Goal: Transaction & Acquisition: Purchase product/service

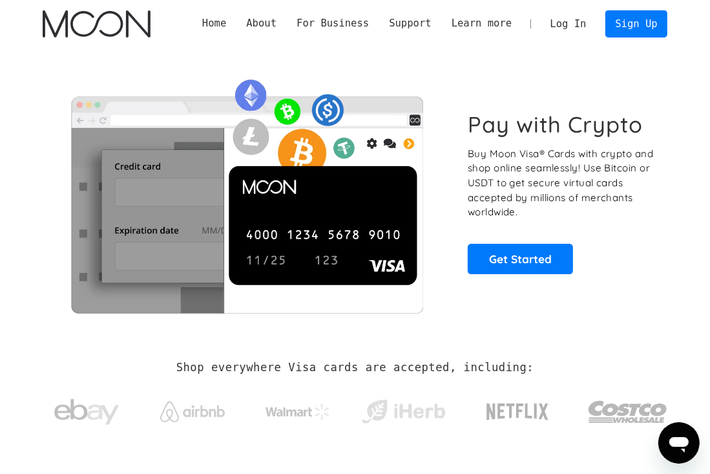
click at [561, 17] on link "Log In" at bounding box center [568, 24] width 56 height 26
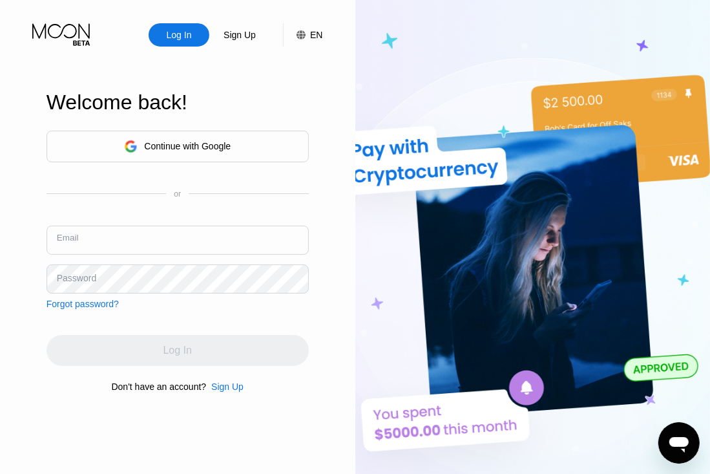
click at [196, 244] on input "text" at bounding box center [178, 239] width 262 height 29
paste input "giga34165@gmail.com"
click at [204, 246] on input "giga34165@gmail.com" at bounding box center [178, 239] width 262 height 29
paste input "giga34165@gmail.com"
type input "giga34165@gmail.com"
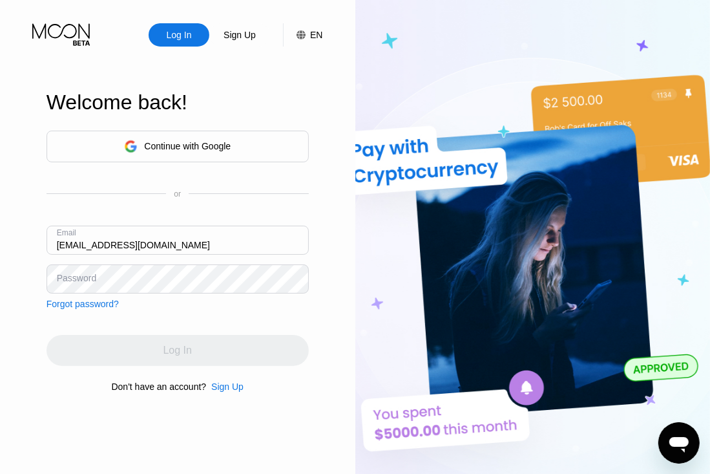
click at [78, 278] on div "Password" at bounding box center [76, 278] width 39 height 10
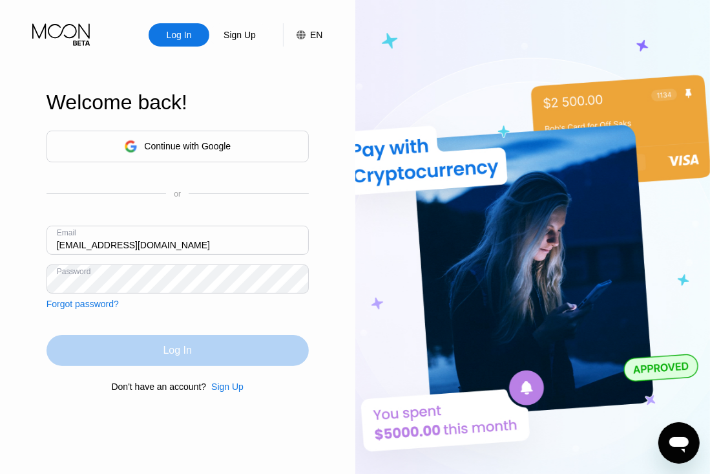
click at [142, 346] on div "Log In" at bounding box center [178, 350] width 262 height 31
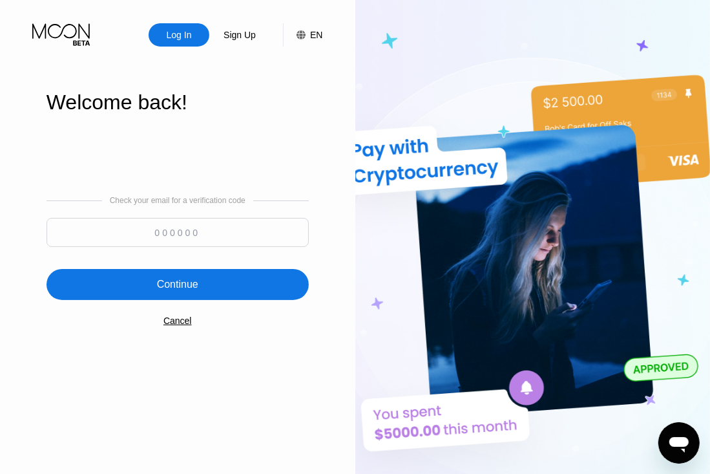
click at [167, 231] on input at bounding box center [178, 232] width 262 height 29
click at [150, 231] on input at bounding box center [178, 232] width 262 height 29
type input "354334"
click at [194, 291] on div "Continue" at bounding box center [178, 284] width 262 height 31
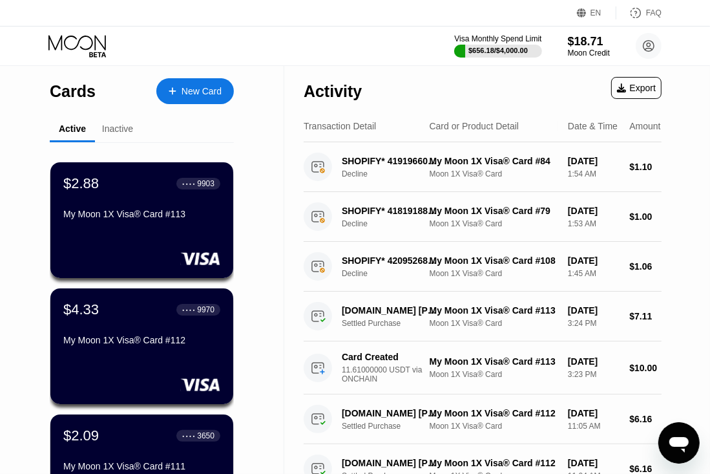
click at [220, 92] on div "New Card" at bounding box center [202, 91] width 40 height 11
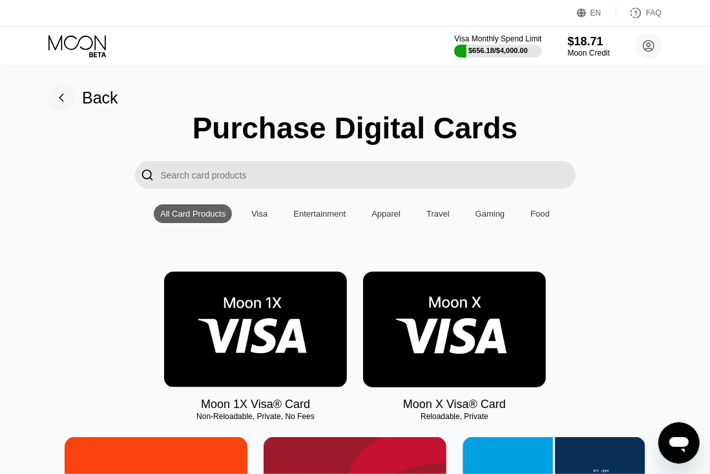
click at [249, 309] on img at bounding box center [255, 329] width 183 height 116
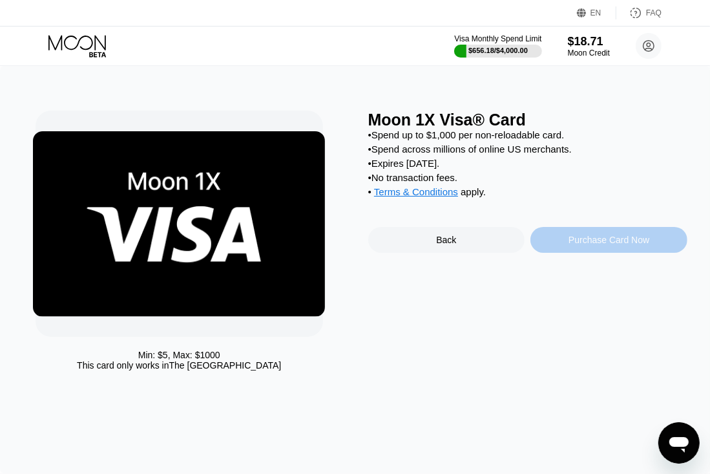
click at [621, 245] on div "Purchase Card Now" at bounding box center [609, 240] width 81 height 10
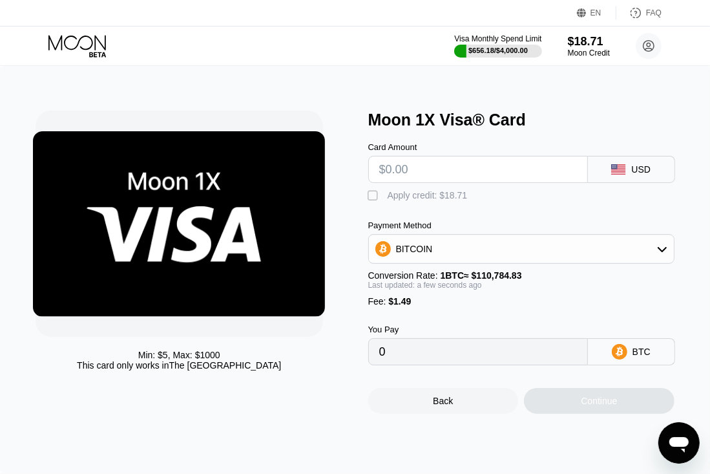
click at [539, 252] on div "BITCOIN" at bounding box center [521, 249] width 305 height 26
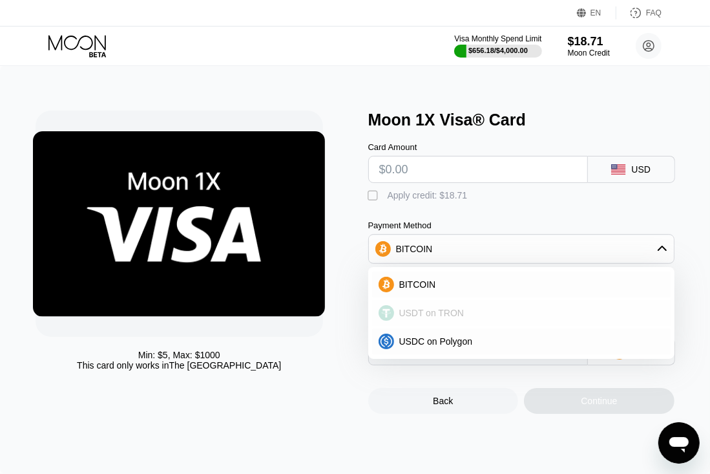
click at [435, 322] on div "USDT on TRON" at bounding box center [521, 313] width 299 height 26
type input "0.00"
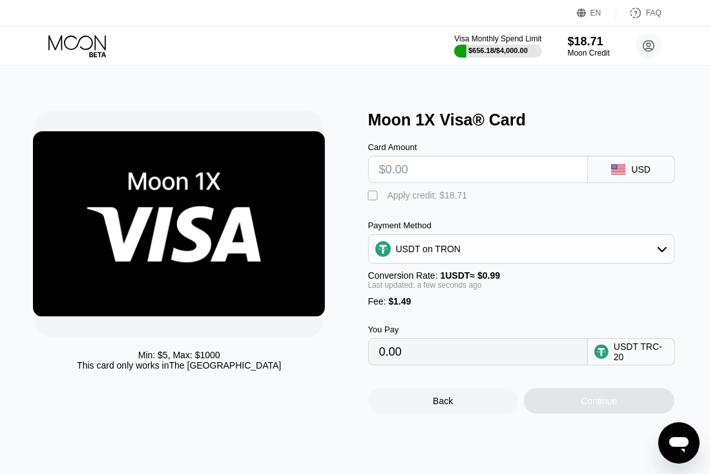
click at [466, 169] on input "text" at bounding box center [478, 169] width 198 height 26
type input "$3"
type input "4.54"
type input "$30"
type input "31.81"
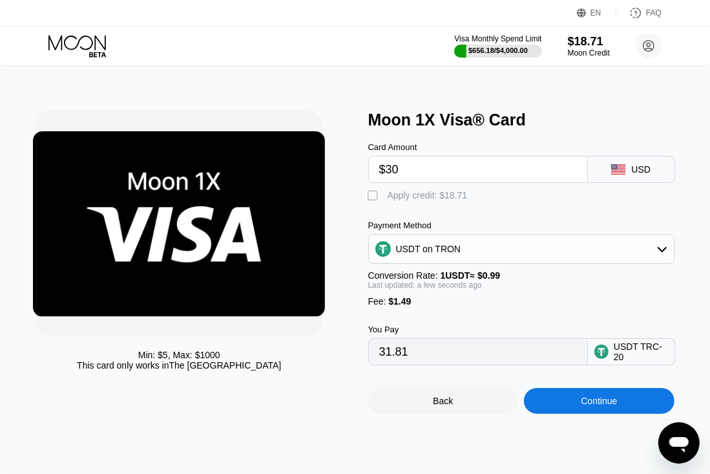
type input "$30"
click at [576, 403] on div "Continue" at bounding box center [599, 401] width 151 height 26
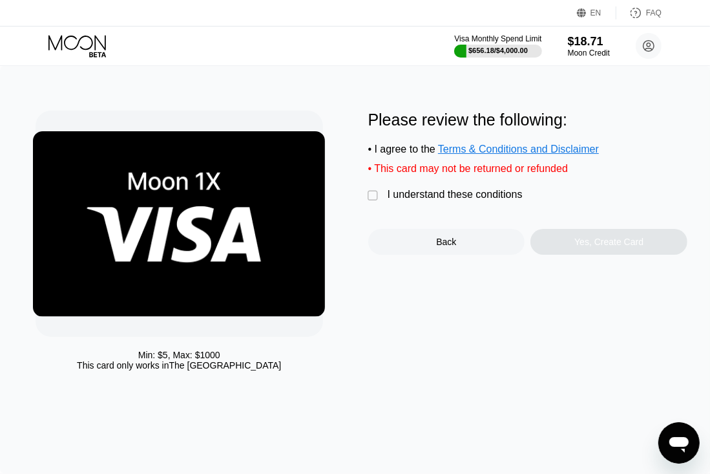
click at [459, 191] on div "I understand these conditions" at bounding box center [455, 195] width 135 height 12
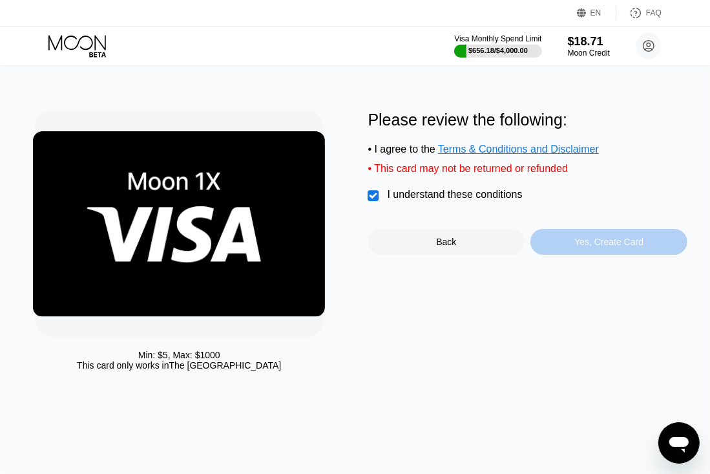
click at [558, 237] on div "Yes, Create Card" at bounding box center [608, 242] width 157 height 26
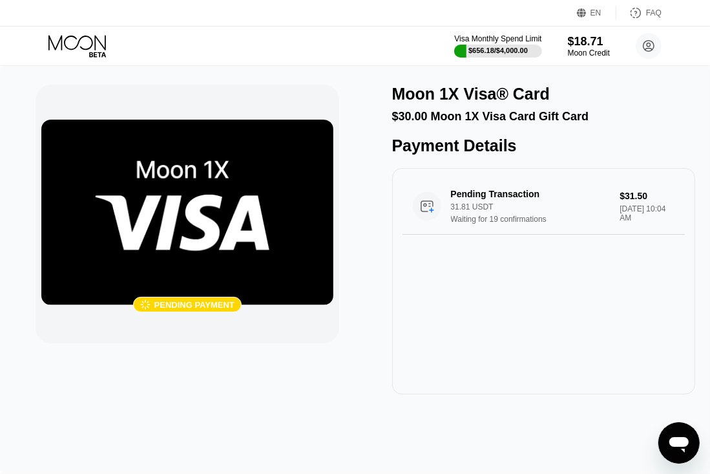
click at [404, 147] on div "Payment Details" at bounding box center [544, 145] width 304 height 19
click at [537, 148] on div "Payment Details" at bounding box center [544, 145] width 304 height 19
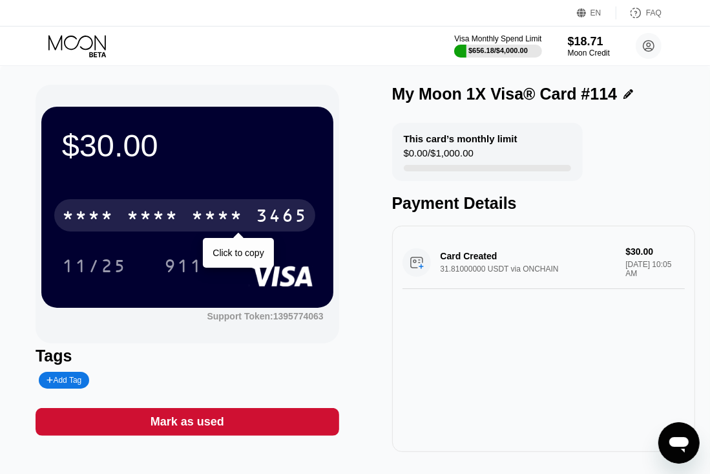
click at [219, 216] on div "* * * *" at bounding box center [217, 217] width 52 height 21
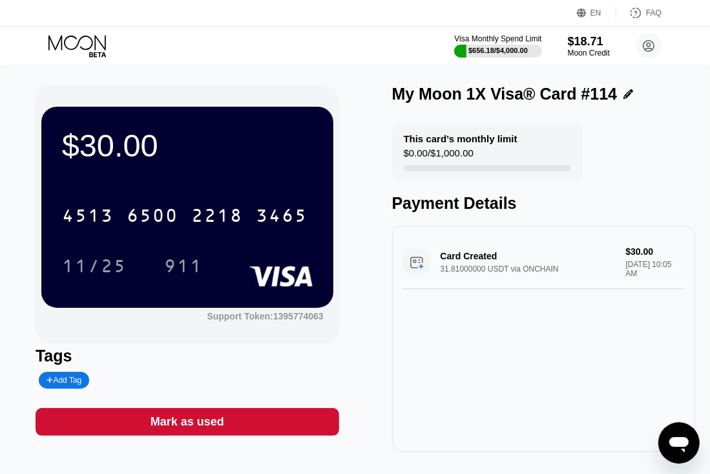
click at [210, 220] on div "2218" at bounding box center [217, 217] width 52 height 21
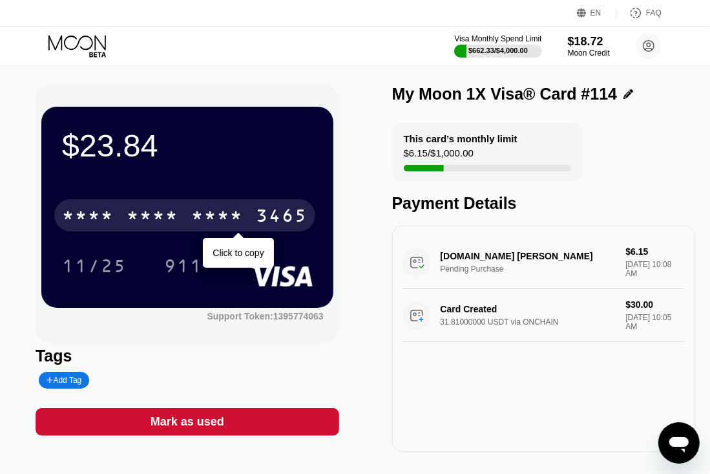
click at [249, 218] on div "* * * * * * * * * * * * 3465" at bounding box center [184, 215] width 261 height 32
click at [236, 218] on div "2218" at bounding box center [217, 217] width 52 height 21
click at [275, 218] on div "3465" at bounding box center [282, 217] width 52 height 21
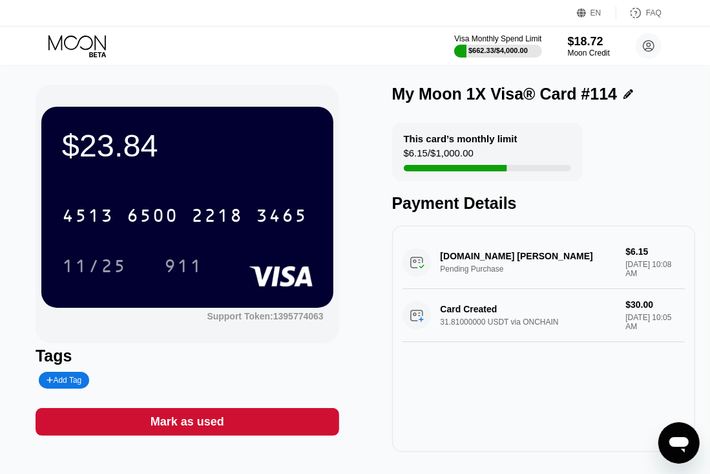
click at [183, 208] on div "4513 6500 2218 3465" at bounding box center [184, 215] width 261 height 32
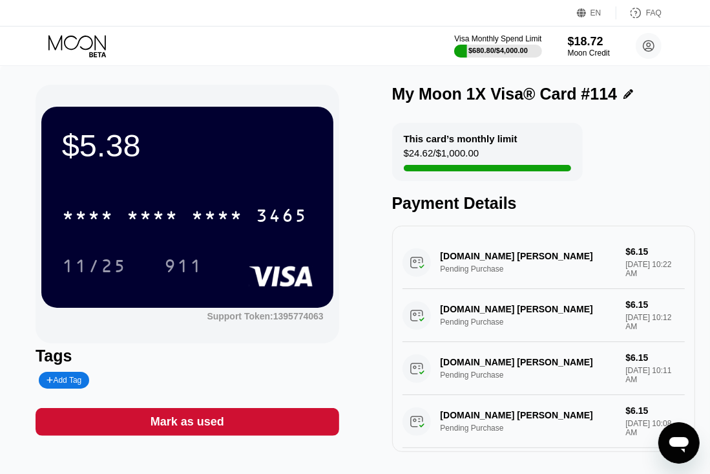
click at [89, 41] on icon at bounding box center [78, 46] width 60 height 23
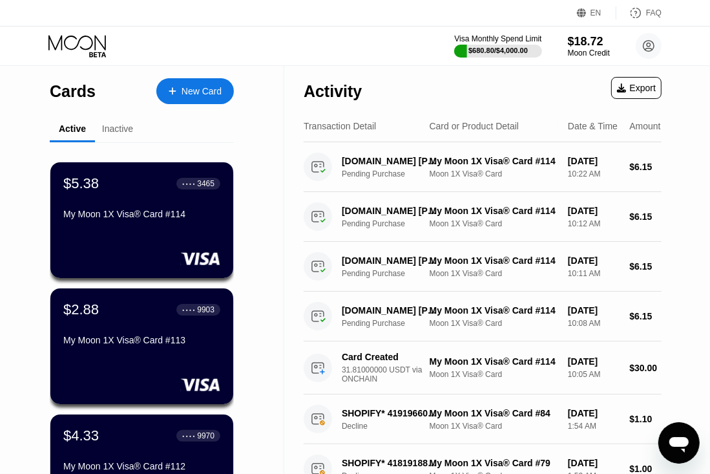
click at [220, 87] on div "New Card" at bounding box center [202, 91] width 40 height 11
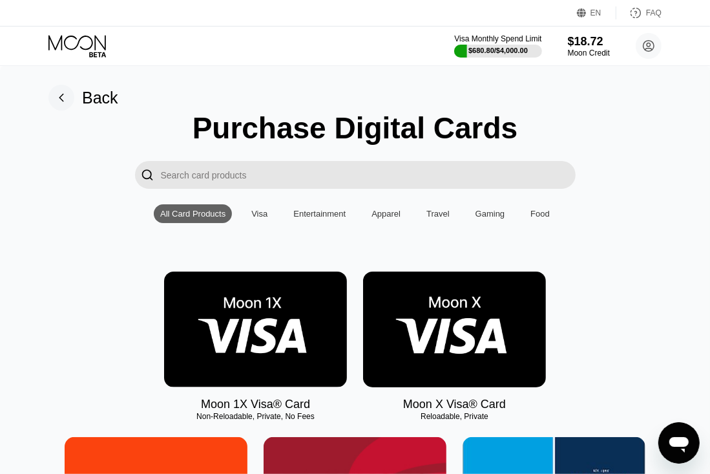
click at [255, 302] on img at bounding box center [255, 329] width 183 height 116
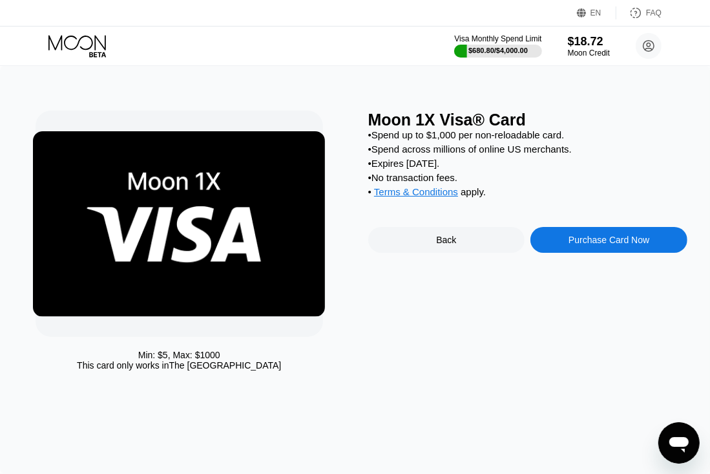
click at [637, 240] on div "Purchase Card Now" at bounding box center [609, 240] width 81 height 10
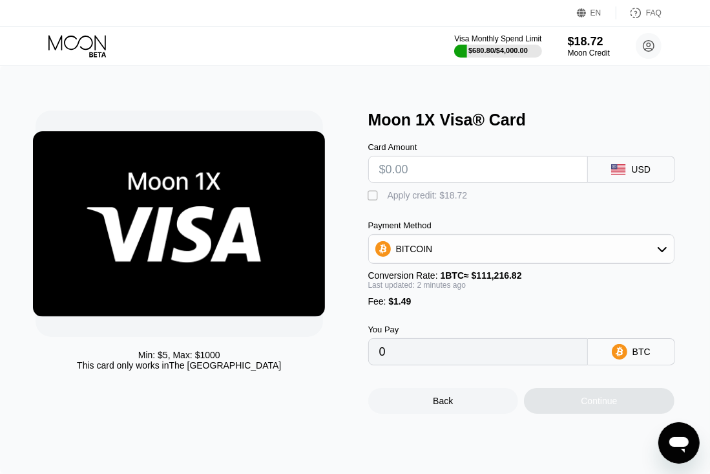
click at [492, 260] on div "BITCOIN" at bounding box center [521, 249] width 305 height 26
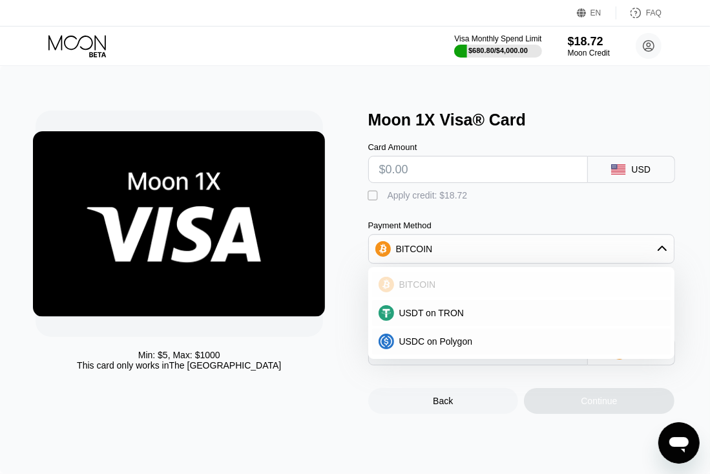
click at [446, 318] on div "USDT on TRON" at bounding box center [521, 313] width 299 height 26
type input "0.00"
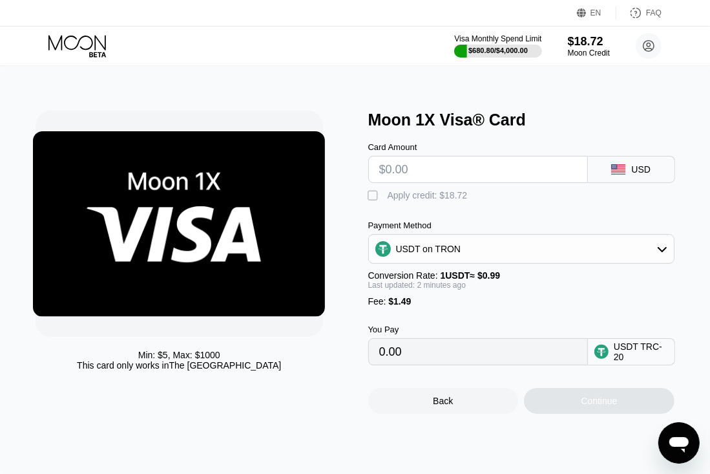
click at [436, 172] on input "text" at bounding box center [478, 169] width 198 height 26
type input "$3"
type input "4.54"
type input "$30"
type input "31.81"
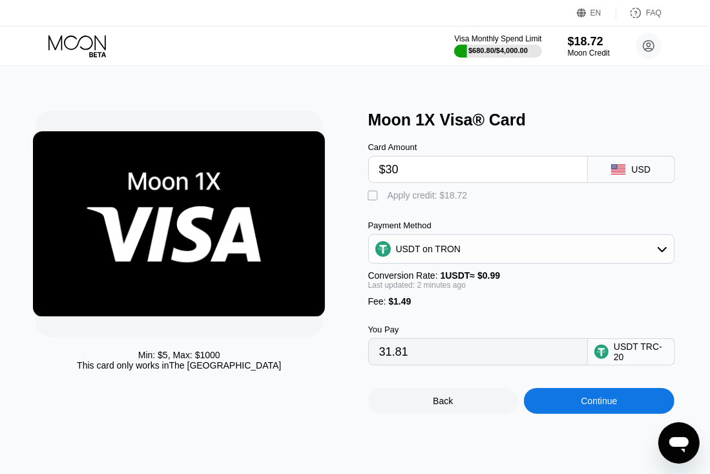
type input "$30"
click at [582, 415] on div "Min: $ 5 , Max: $ 1000 This card only works in The United States Moon 1X Visa® …" at bounding box center [355, 269] width 710 height 408
click at [580, 409] on div "Continue" at bounding box center [599, 401] width 151 height 26
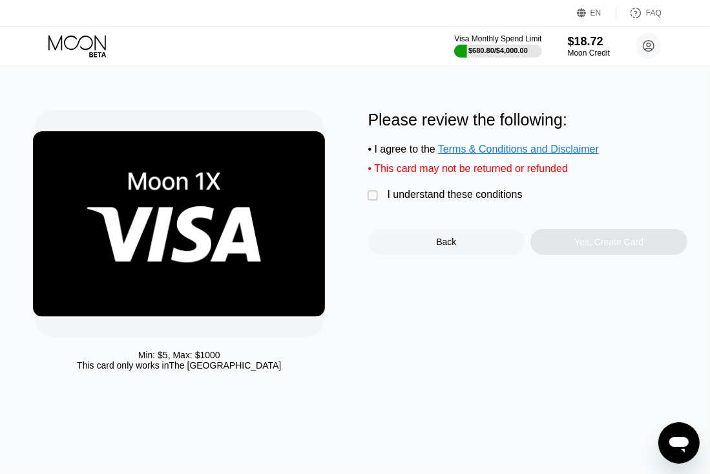
click at [465, 204] on div "Please review the following: • I agree to the Terms & Conditions and Disclaimer…" at bounding box center [528, 182] width 320 height 144
click at [463, 193] on div "I understand these conditions" at bounding box center [455, 195] width 135 height 12
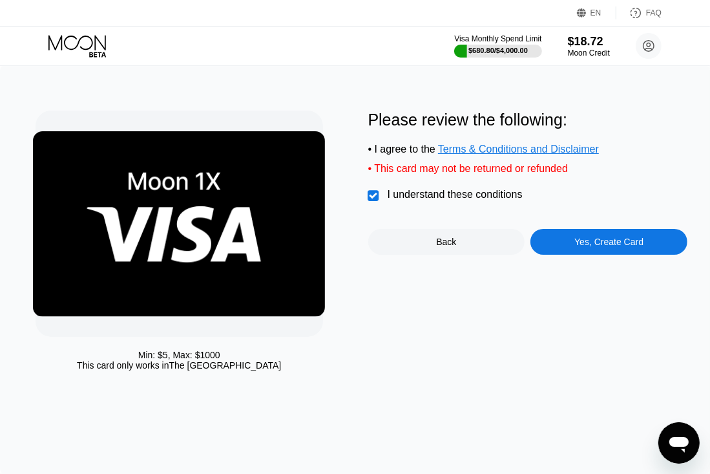
click at [583, 245] on div "Yes, Create Card" at bounding box center [608, 241] width 69 height 10
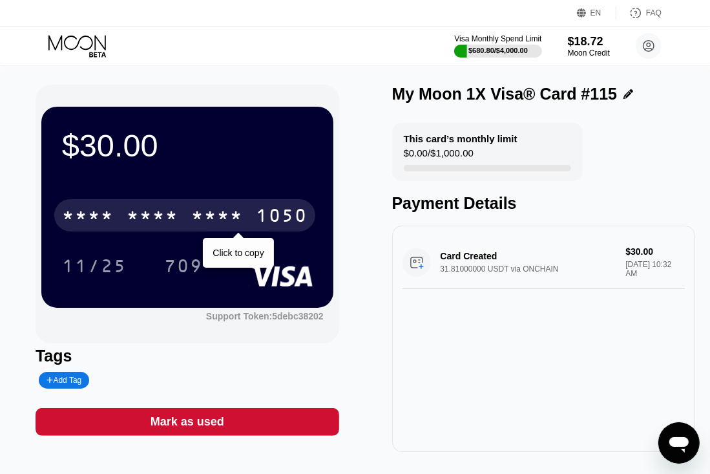
click at [247, 223] on div "* * * * * * * * * * * * 1050" at bounding box center [184, 215] width 261 height 32
